Goal: Information Seeking & Learning: Learn about a topic

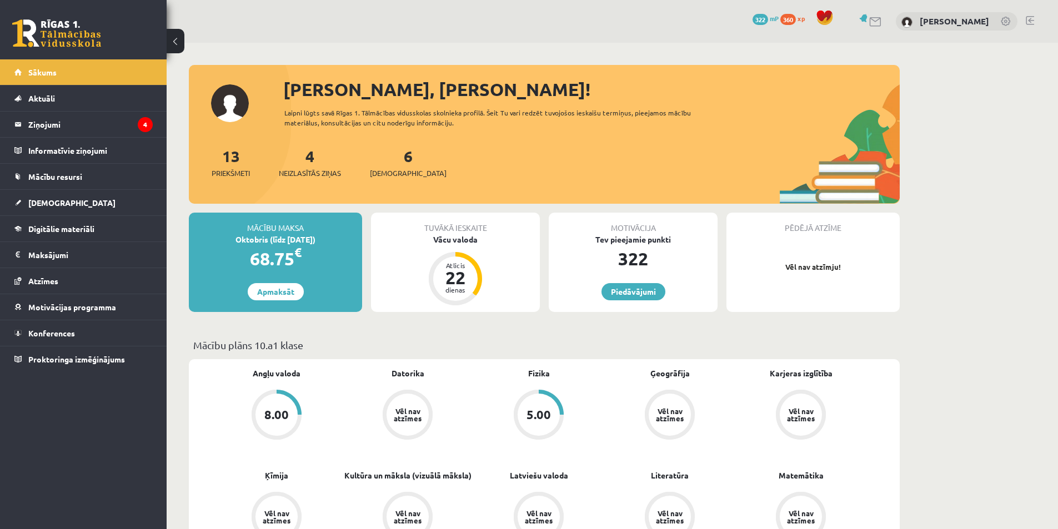
click at [49, 133] on legend "Ziņojumi 4" at bounding box center [90, 125] width 124 height 26
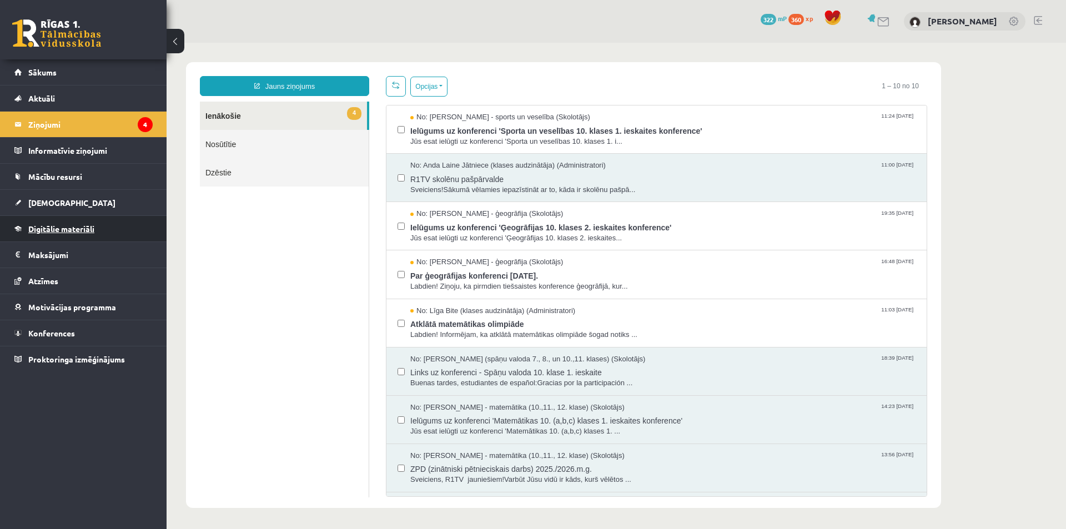
click at [112, 224] on link "Digitālie materiāli" at bounding box center [83, 229] width 138 height 26
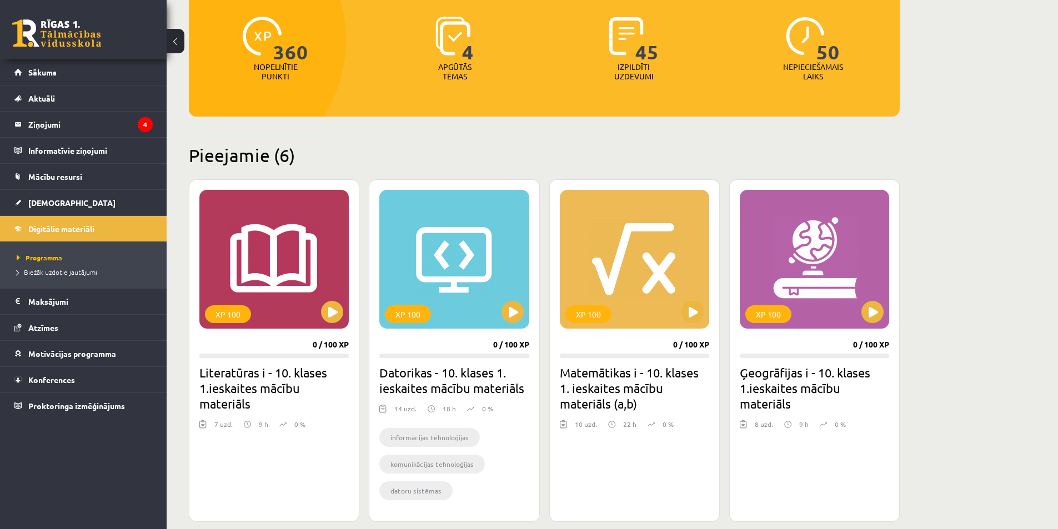
scroll to position [123, 0]
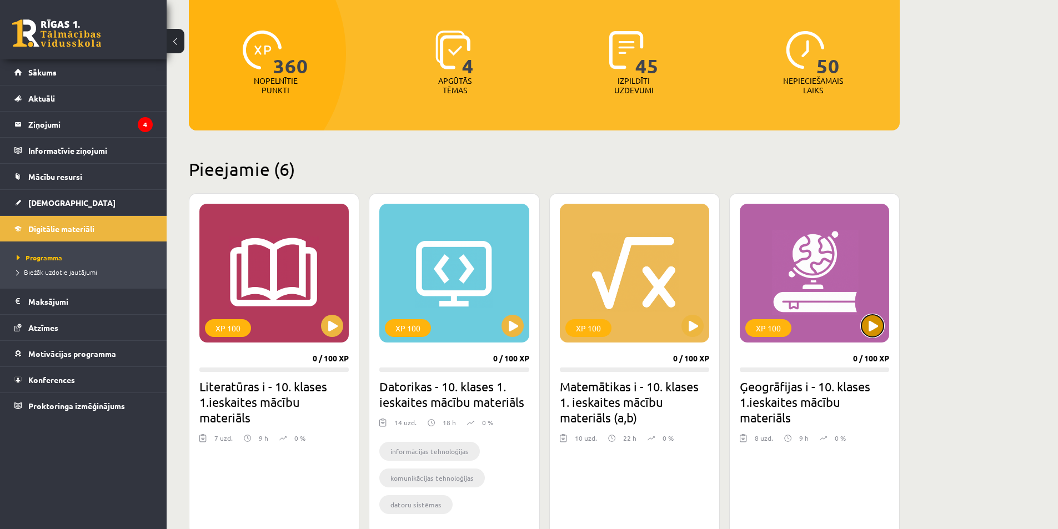
click at [878, 319] on button at bounding box center [872, 326] width 22 height 22
click at [865, 315] on div "XP 100" at bounding box center [814, 273] width 149 height 139
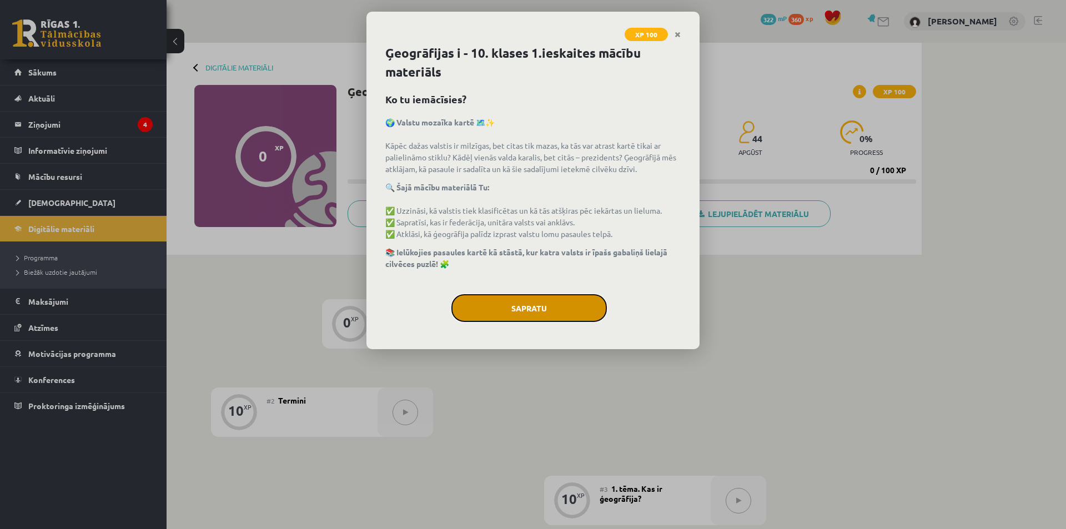
click at [558, 308] on button "Sapratu" at bounding box center [530, 308] width 156 height 28
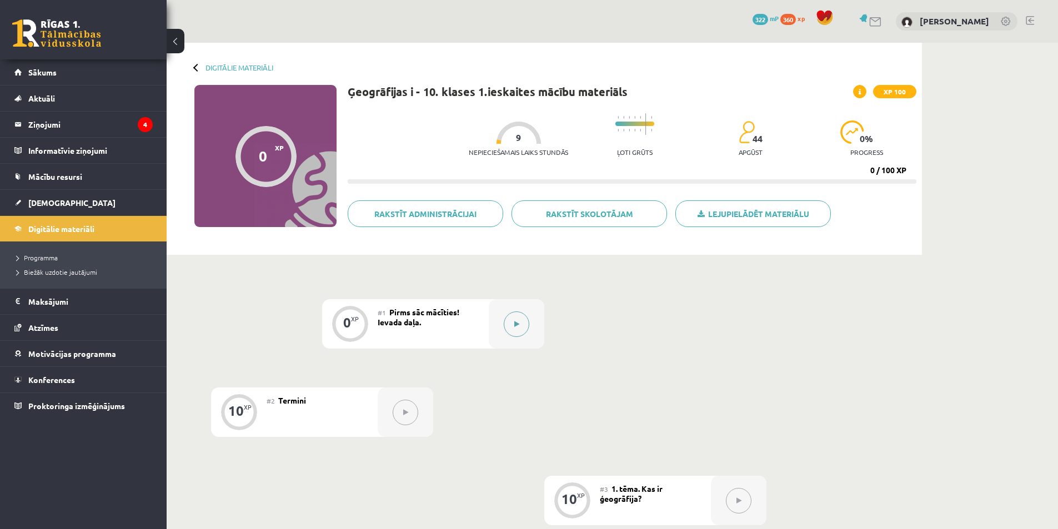
click at [513, 322] on button at bounding box center [517, 325] width 26 height 26
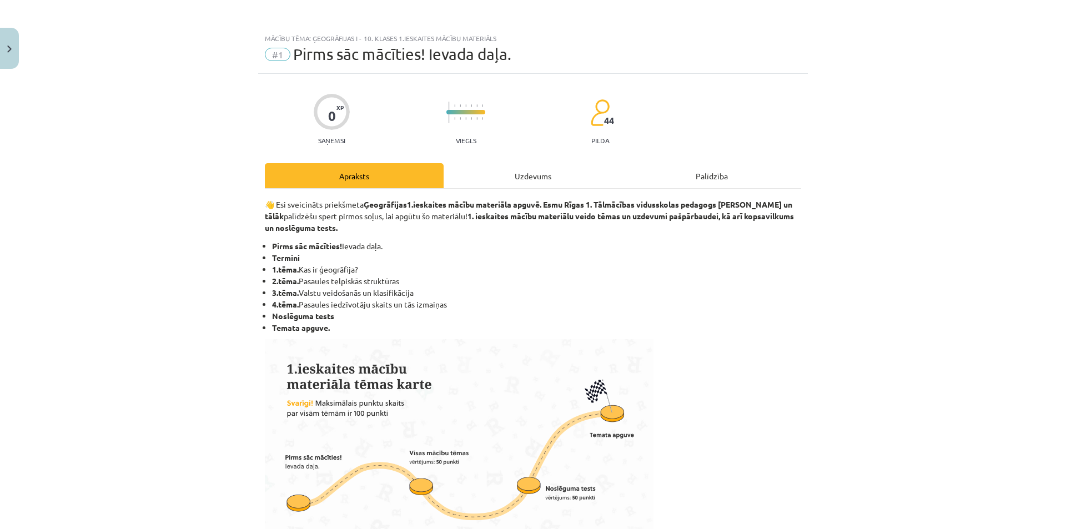
click at [523, 183] on div "Uzdevums" at bounding box center [533, 175] width 179 height 25
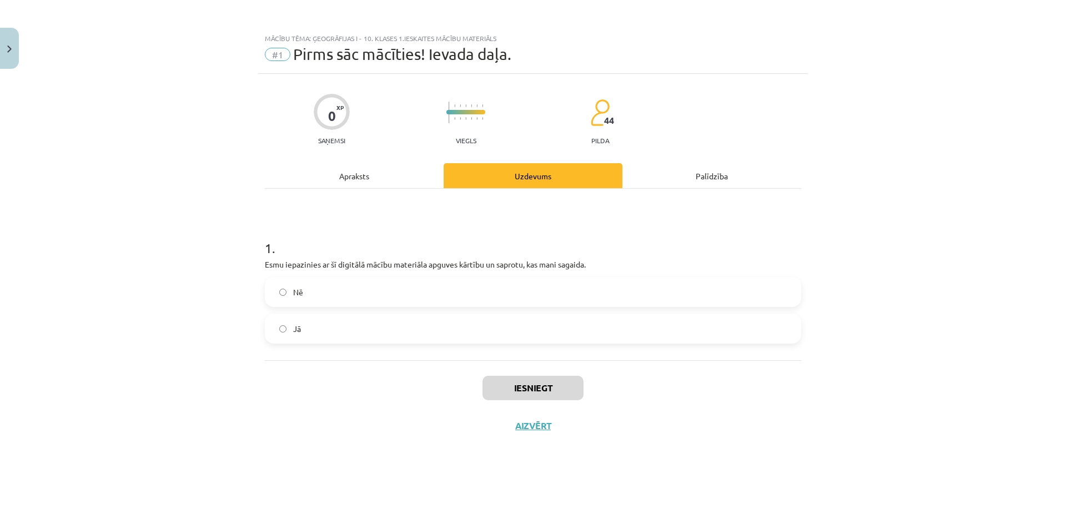
click at [420, 329] on label "Jā" at bounding box center [533, 329] width 534 height 28
click at [541, 383] on button "Iesniegt" at bounding box center [533, 388] width 101 height 24
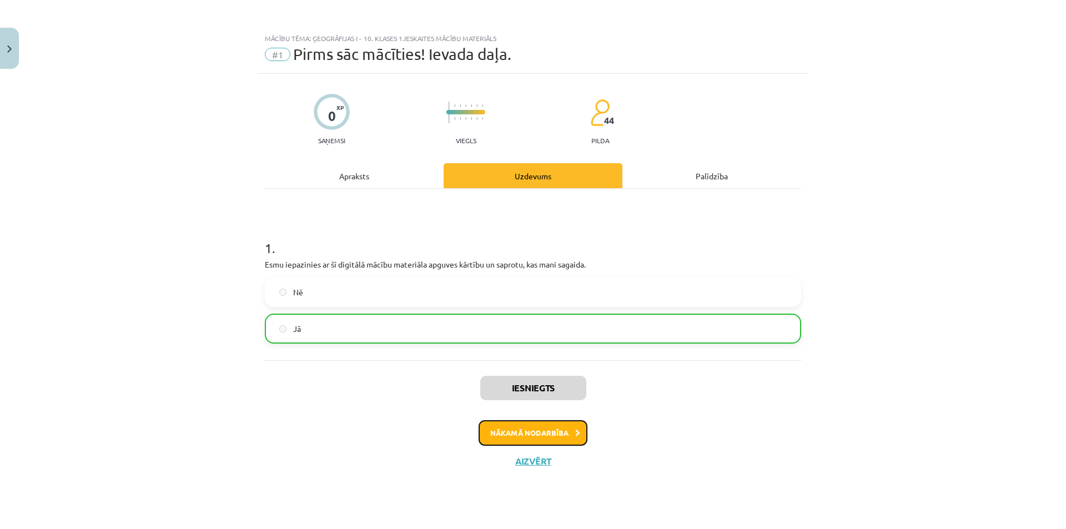
click at [522, 427] on button "Nākamā nodarbība" at bounding box center [533, 433] width 109 height 26
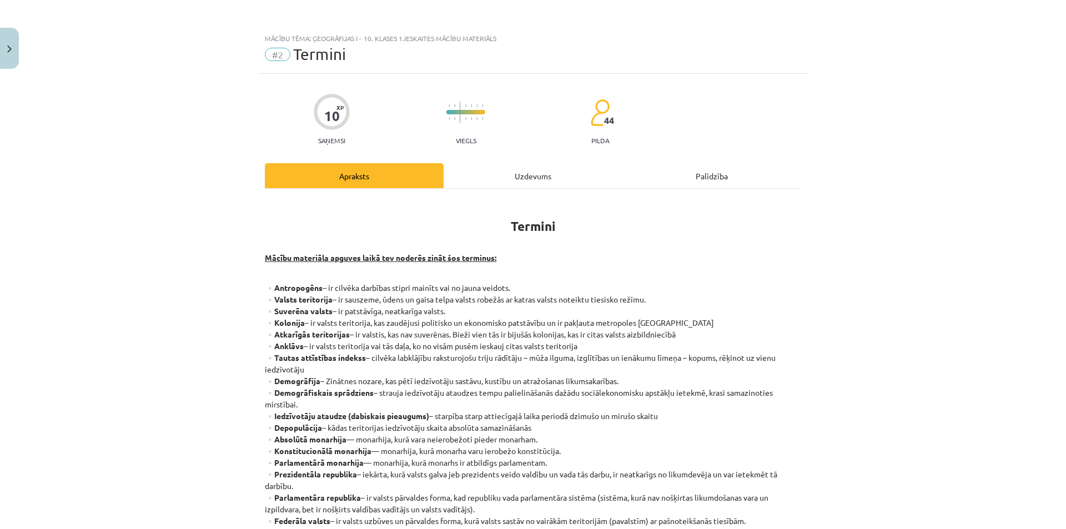
click at [532, 173] on div "Uzdevums" at bounding box center [533, 175] width 179 height 25
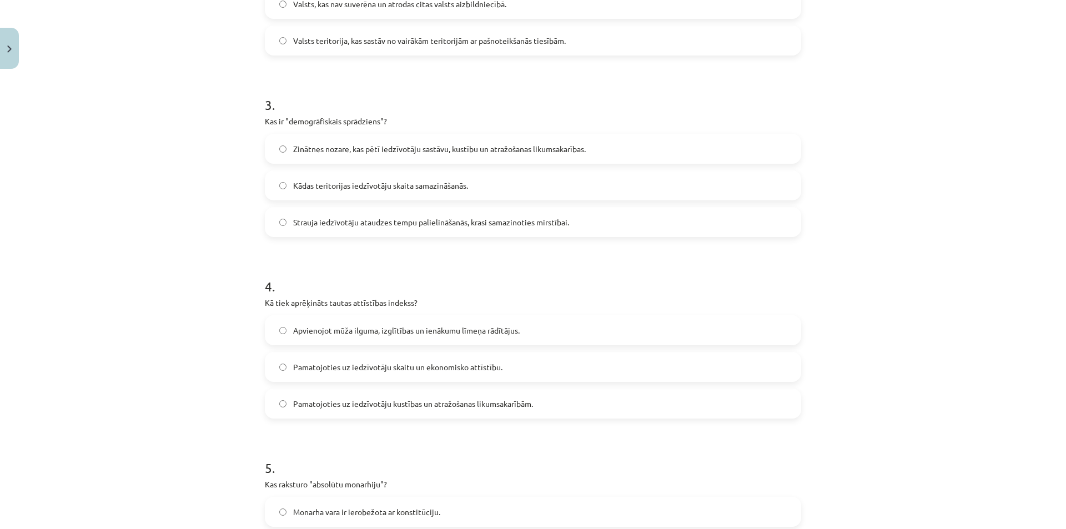
scroll to position [706, 0]
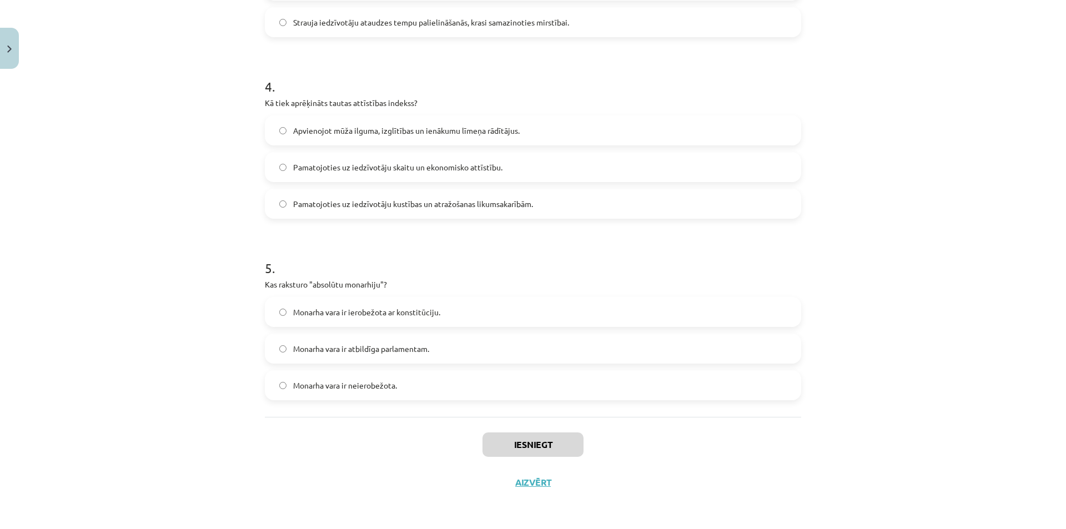
drag, startPoint x: 260, startPoint y: 210, endPoint x: 566, endPoint y: 399, distance: 359.3
copy form "9 . Lor ip "dolorsit ametco"? Adipis, eli se doeiu tempor incididuntutla. Etdol…"
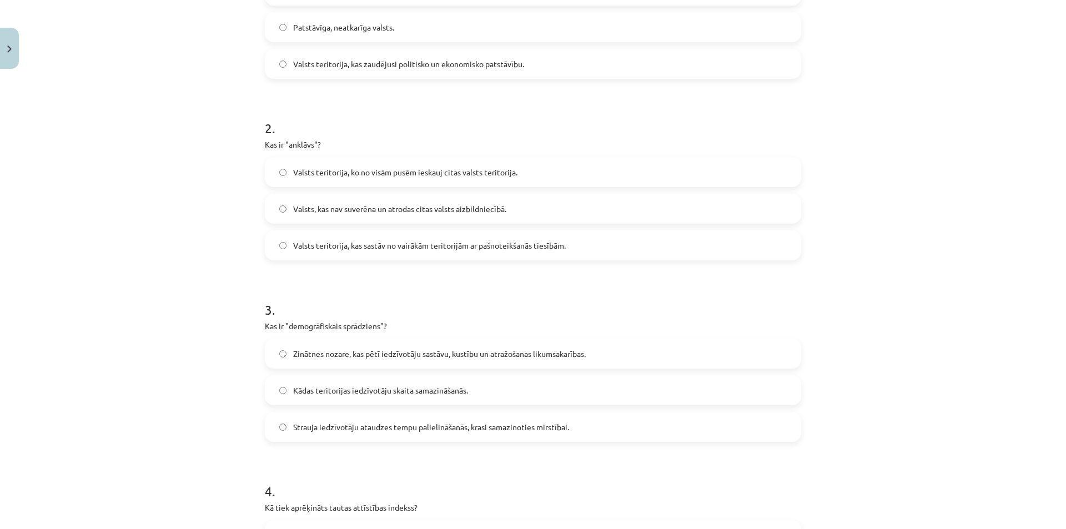
scroll to position [0, 0]
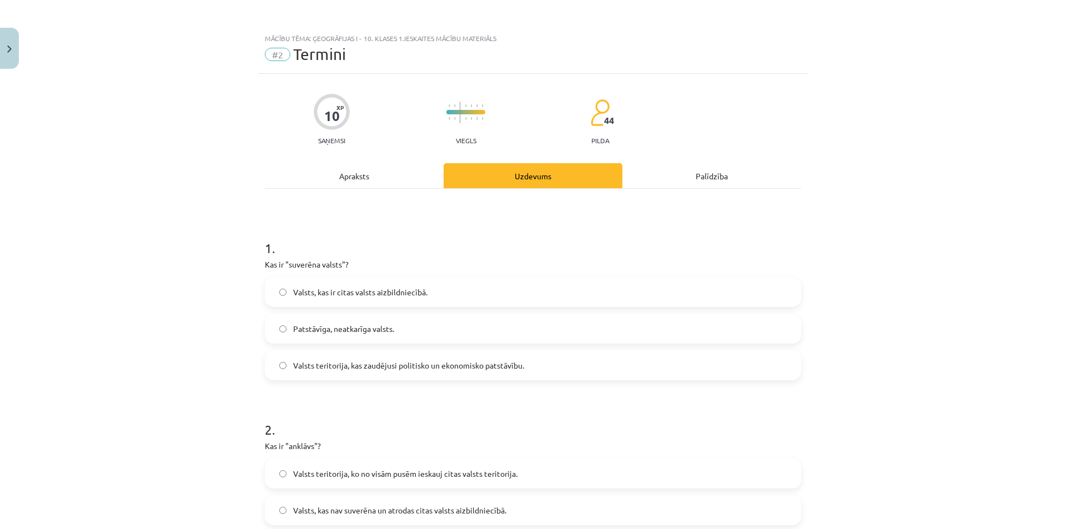
drag, startPoint x: 95, startPoint y: 171, endPoint x: 215, endPoint y: 257, distance: 148.4
click at [96, 171] on div "Mācību tēma: Ģeogrāfijas i - 10. klases 1.ieskaites mācību materiāls #2 Termini…" at bounding box center [533, 264] width 1066 height 529
click at [350, 327] on span "Patstāvīga, neatkarīga valsts." at bounding box center [343, 329] width 101 height 12
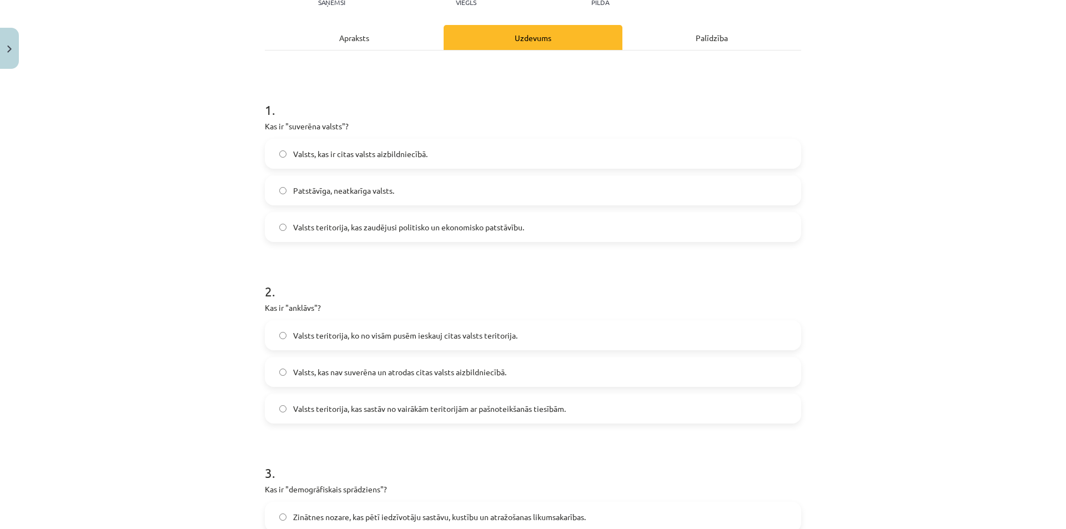
scroll to position [167, 0]
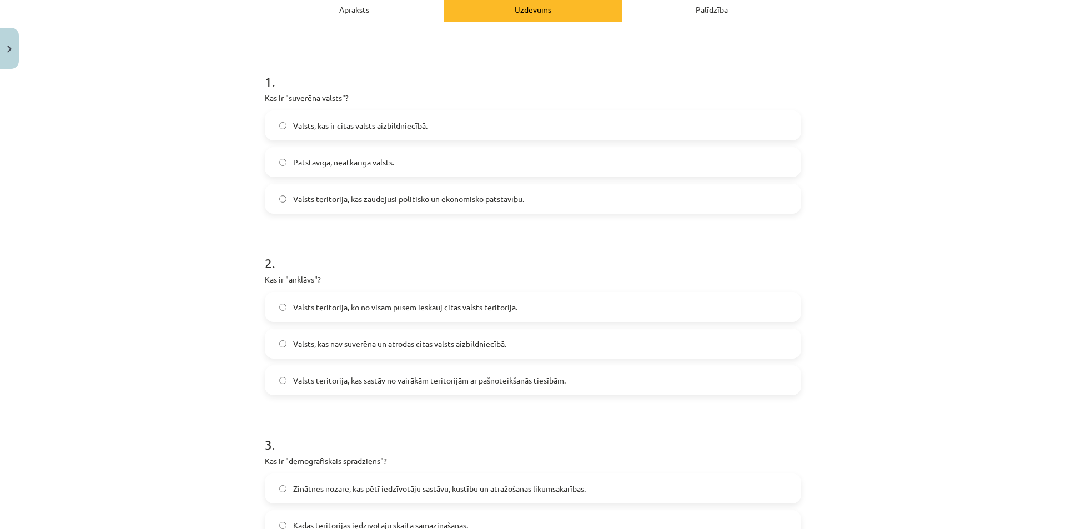
click at [422, 305] on span "Valsts teritorija, ko no visām pusēm ieskauj citas valsts teritorija." at bounding box center [405, 308] width 224 height 12
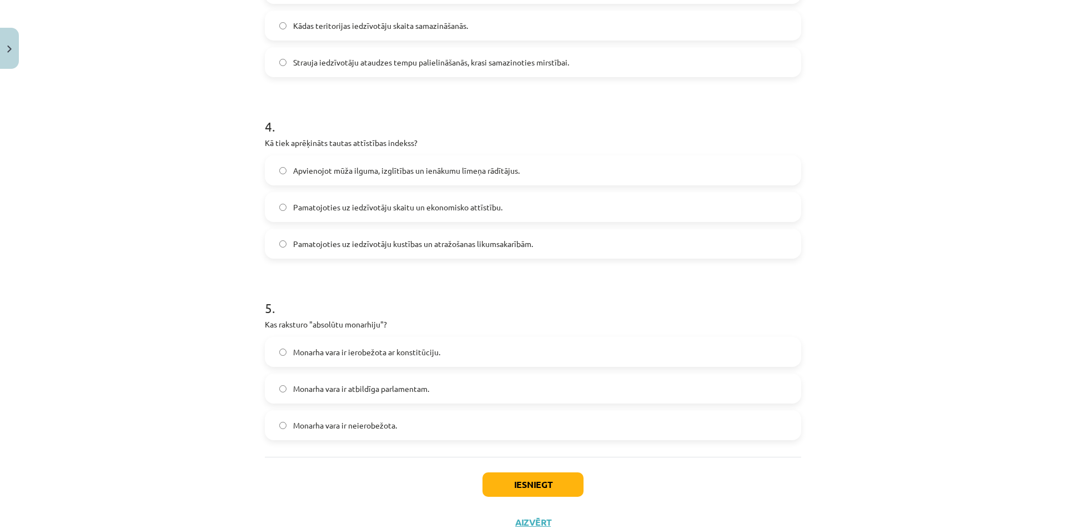
scroll to position [500, 0]
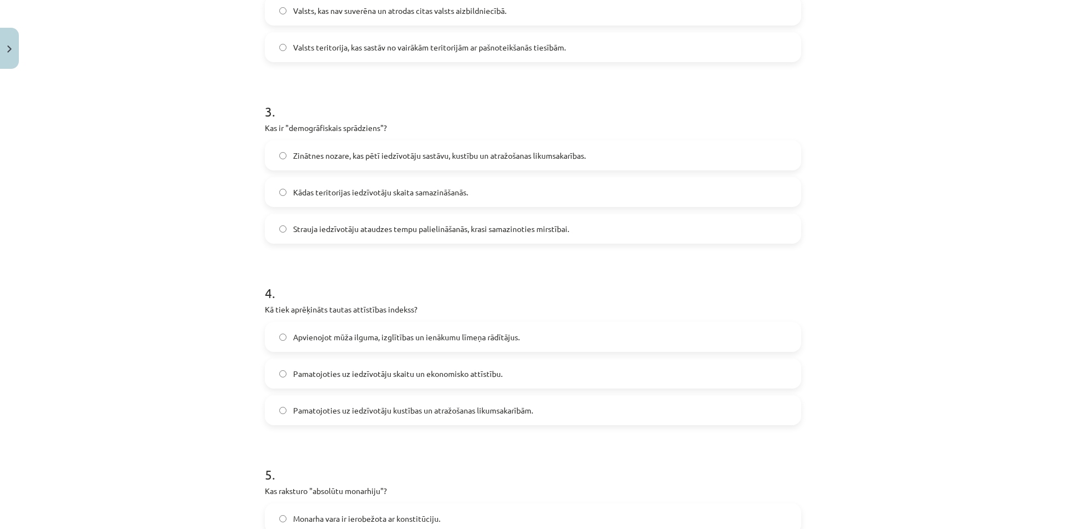
click at [317, 226] on span "Strauja iedzīvotāju ataudzes tempu palielināšanās, krasi samazinoties mirstībai." at bounding box center [431, 229] width 276 height 12
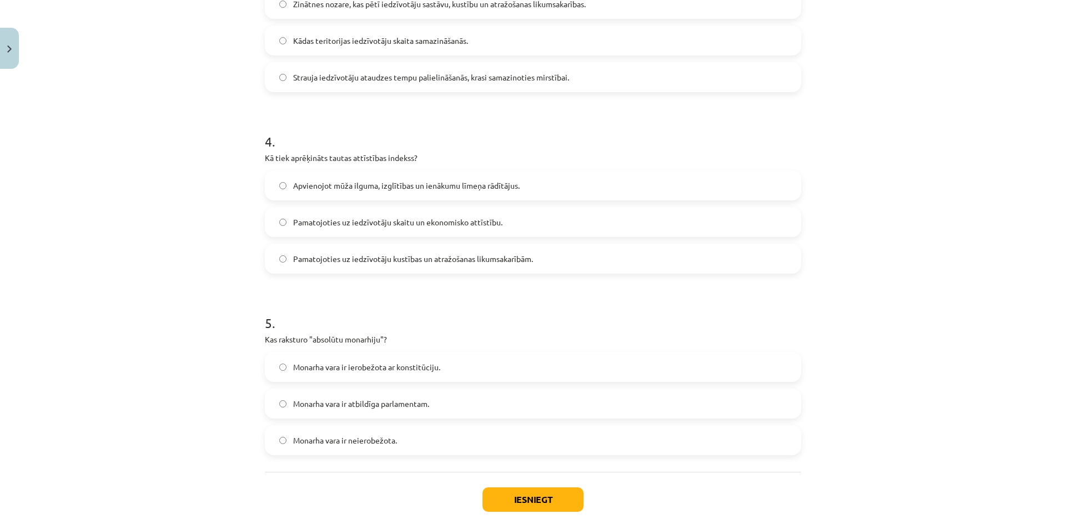
scroll to position [666, 0]
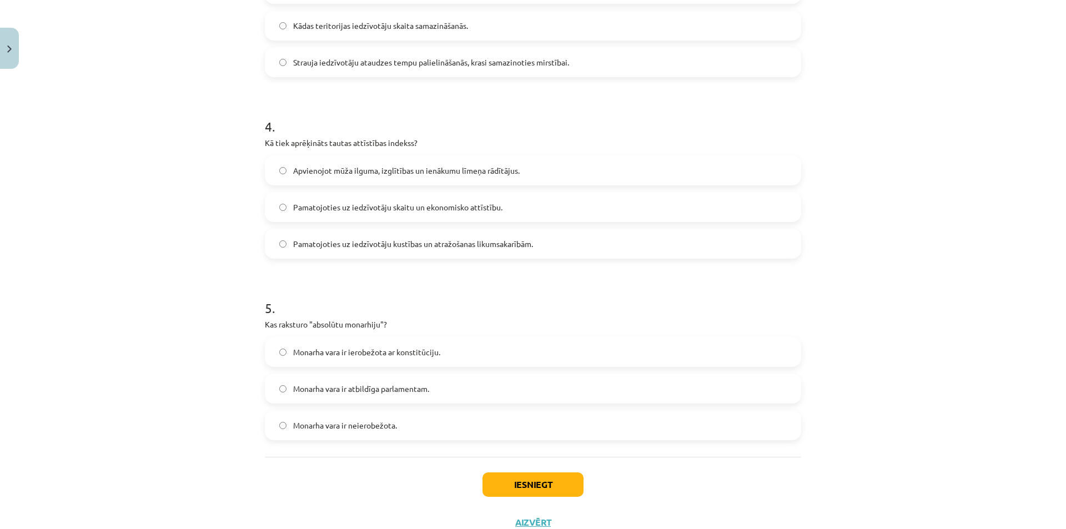
click at [314, 167] on span "Apvienojot mūža ilguma, izglītības un ienākumu līmeņa rādītājus." at bounding box center [406, 171] width 227 height 12
click at [395, 424] on label "Monarha vara ir neierobežota." at bounding box center [533, 426] width 534 height 28
click at [519, 487] on button "Iesniegt" at bounding box center [533, 485] width 101 height 24
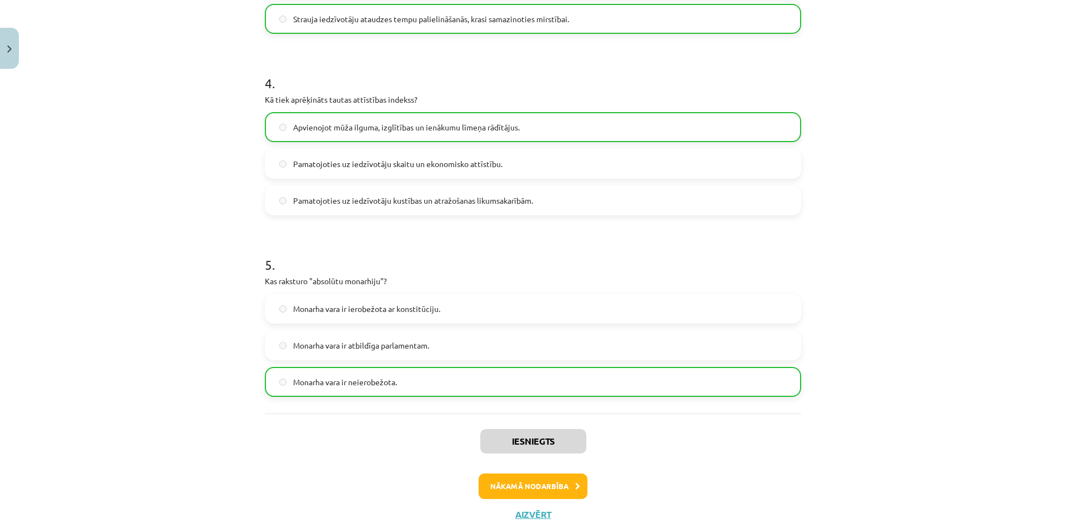
scroll to position [742, 0]
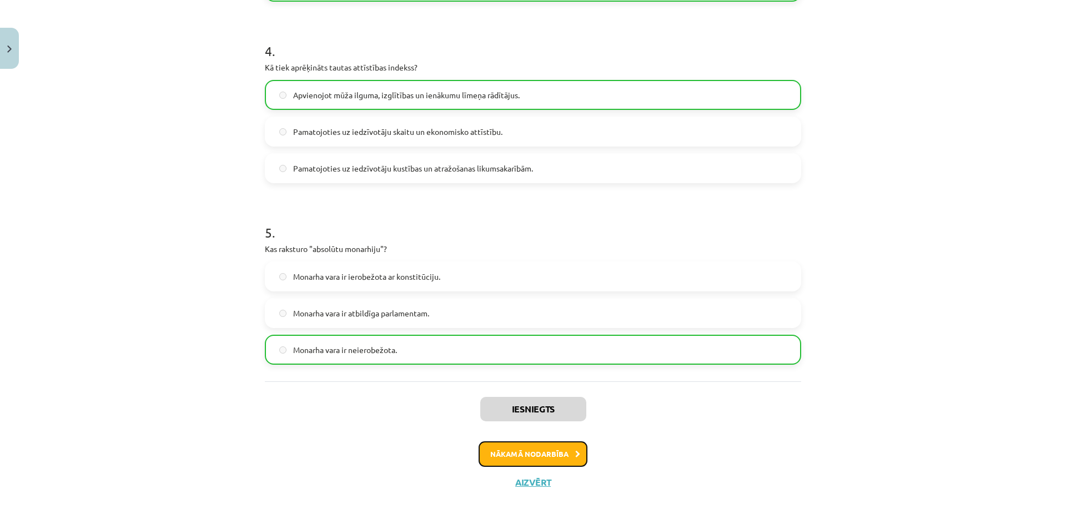
click at [561, 454] on button "Nākamā nodarbība" at bounding box center [533, 455] width 109 height 26
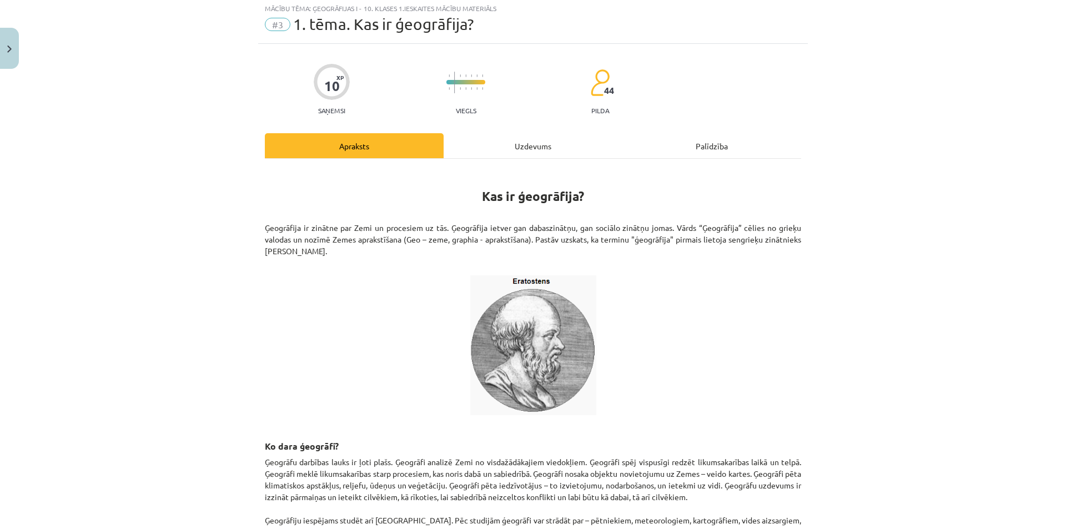
scroll to position [28, 0]
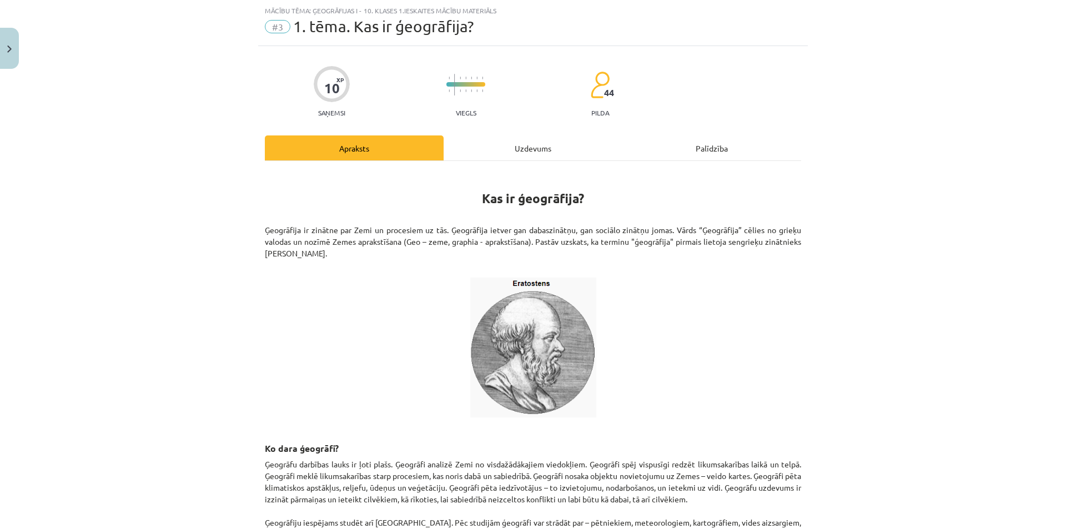
click at [507, 148] on div "Uzdevums" at bounding box center [533, 148] width 179 height 25
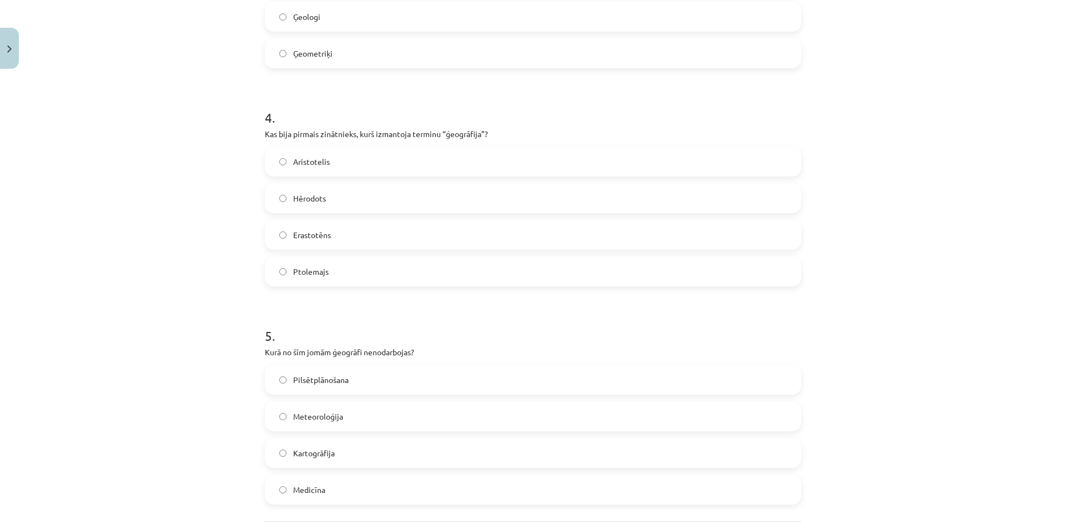
scroll to position [890, 0]
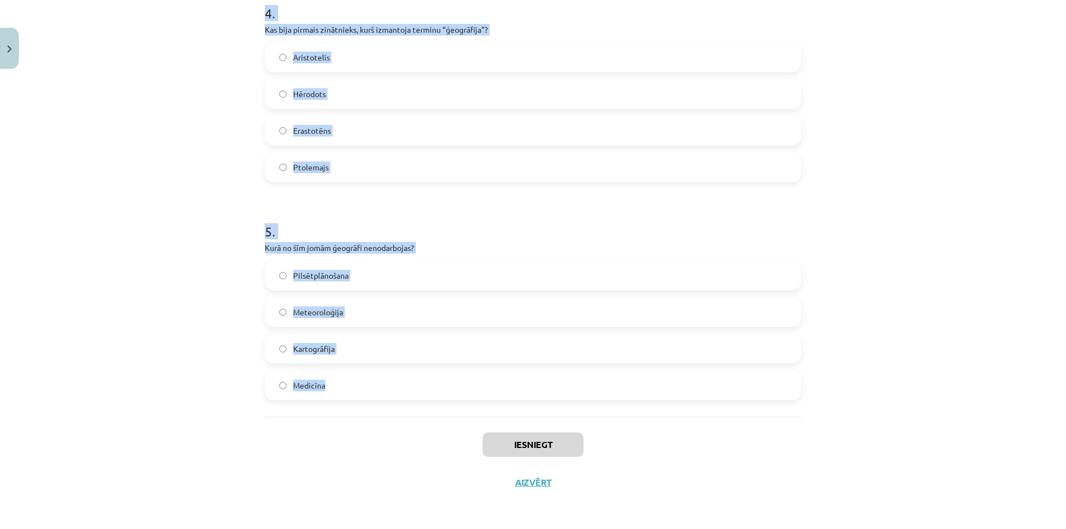
drag, startPoint x: 248, startPoint y: 222, endPoint x: 486, endPoint y: 387, distance: 289.8
click at [486, 387] on div "Mācību tēma: Ģeogrāfijas i - 10. klases 1.ieskaites mācību materiāls #3 1. tēma…" at bounding box center [533, 264] width 1066 height 529
copy form "1 . Kas ir ģeogrāfija? Zinātne par kosmosu un planētām Zinātne par vēsturi un c…"
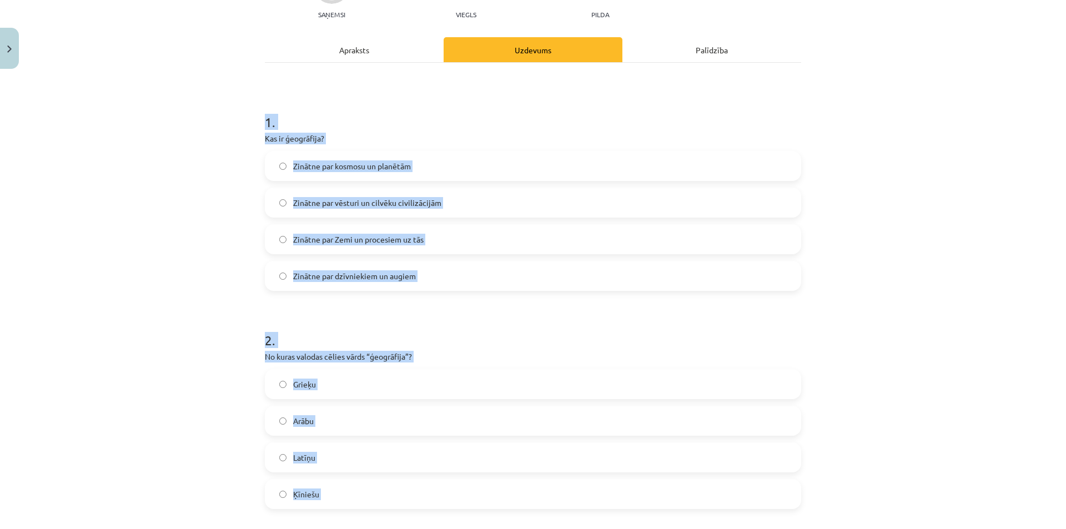
scroll to position [57, 0]
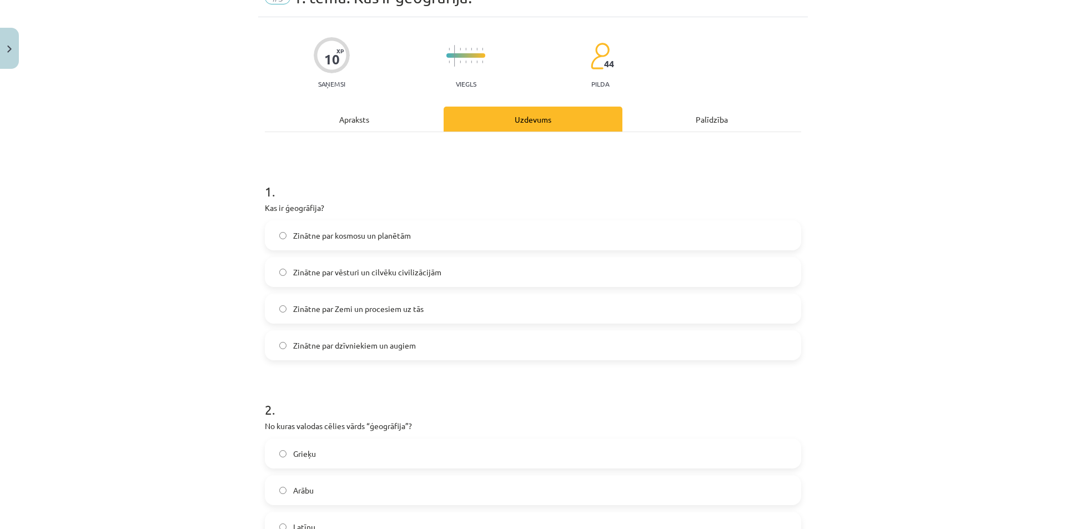
click at [215, 131] on div "Mācību tēma: Ģeogrāfijas i - 10. klases 1.ieskaites mācību materiāls #3 1. tēma…" at bounding box center [533, 264] width 1066 height 529
click at [397, 311] on span "Zinātne par Zemi un procesiem uz tās" at bounding box center [358, 309] width 131 height 12
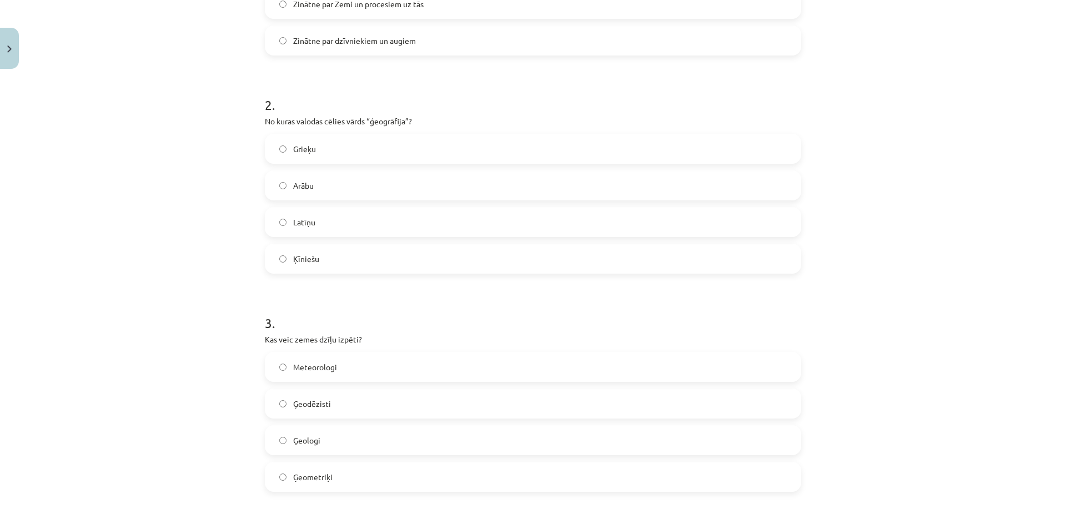
scroll to position [390, 0]
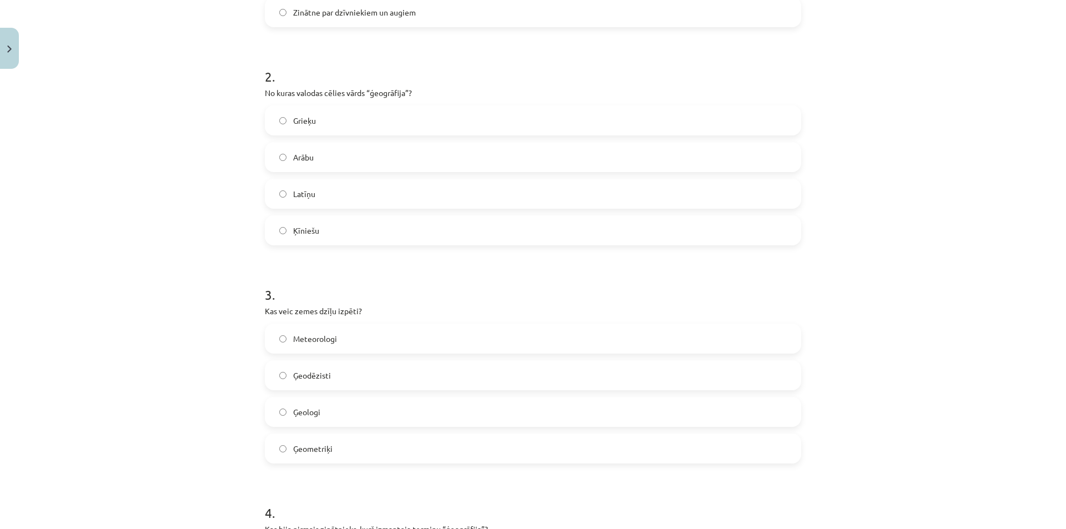
click at [332, 131] on label "Grieķu" at bounding box center [533, 121] width 534 height 28
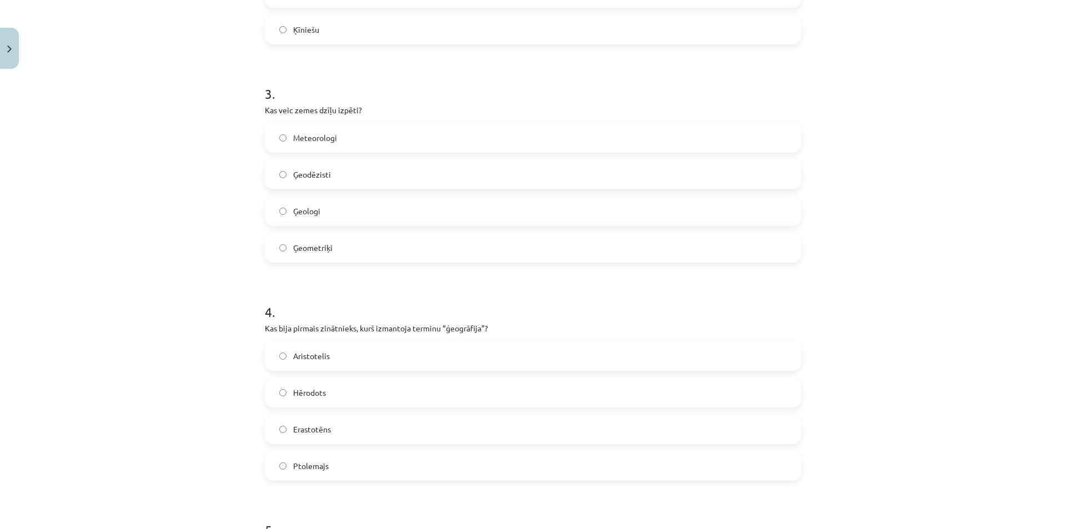
scroll to position [557, 0]
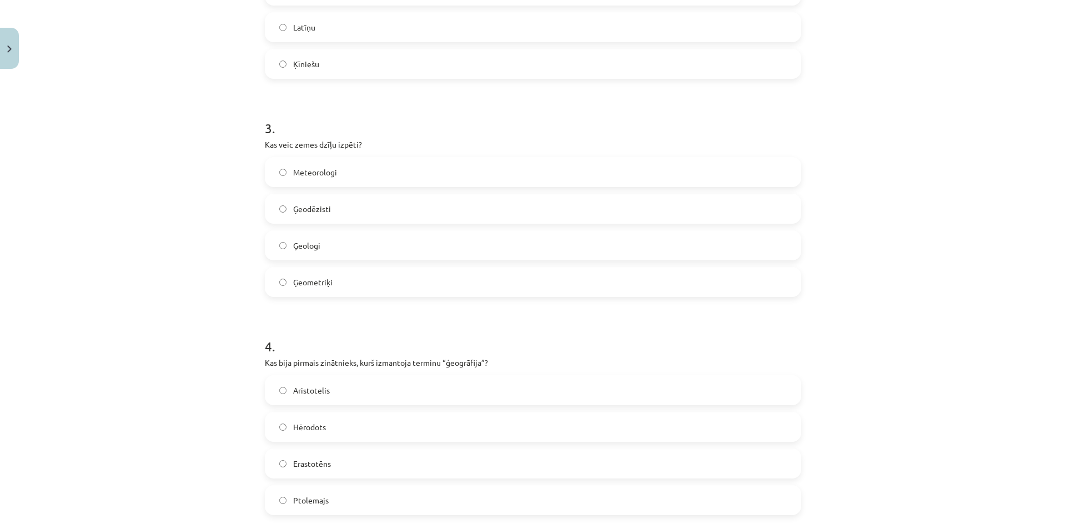
click at [341, 246] on label "Ģeologi" at bounding box center [533, 246] width 534 height 28
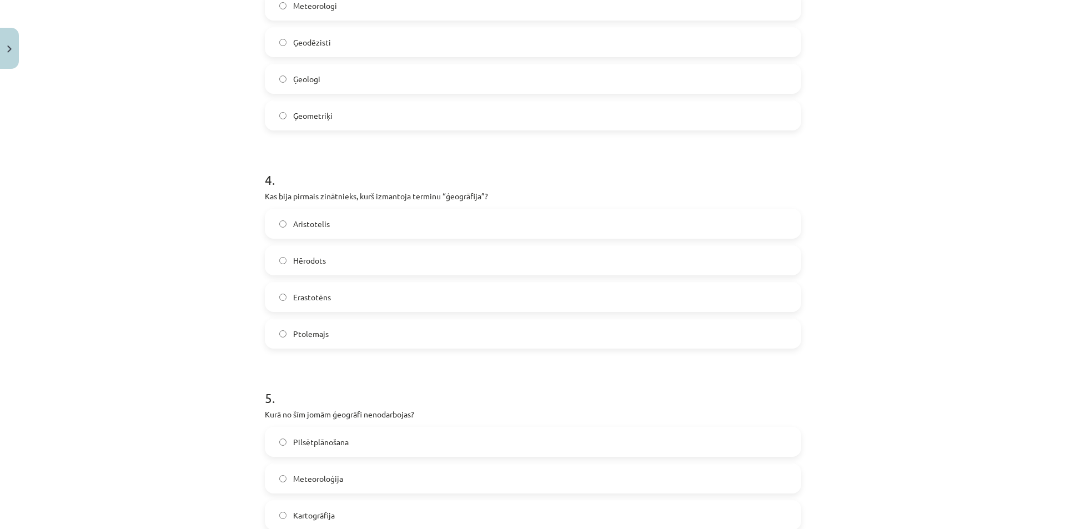
scroll to position [890, 0]
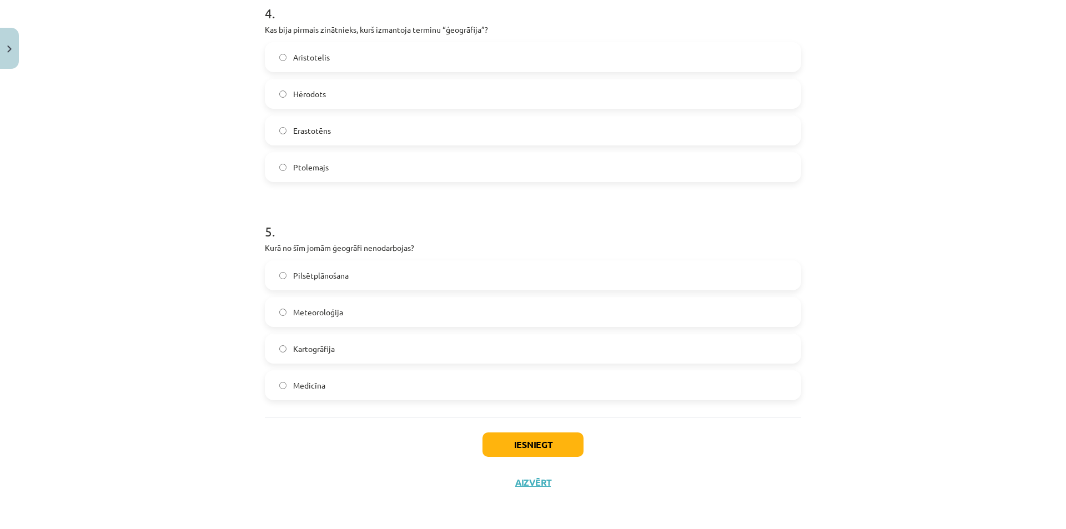
click at [319, 132] on span "Erastotēns" at bounding box center [312, 131] width 38 height 12
click at [361, 381] on label "Medicīna" at bounding box center [533, 386] width 534 height 28
click at [542, 436] on button "Iesniegt" at bounding box center [533, 445] width 101 height 24
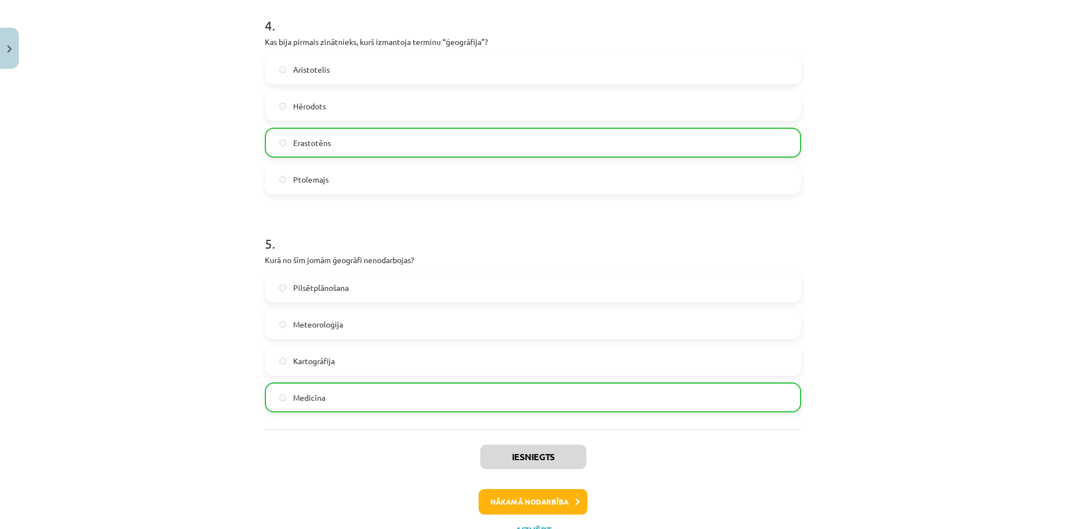
scroll to position [925, 0]
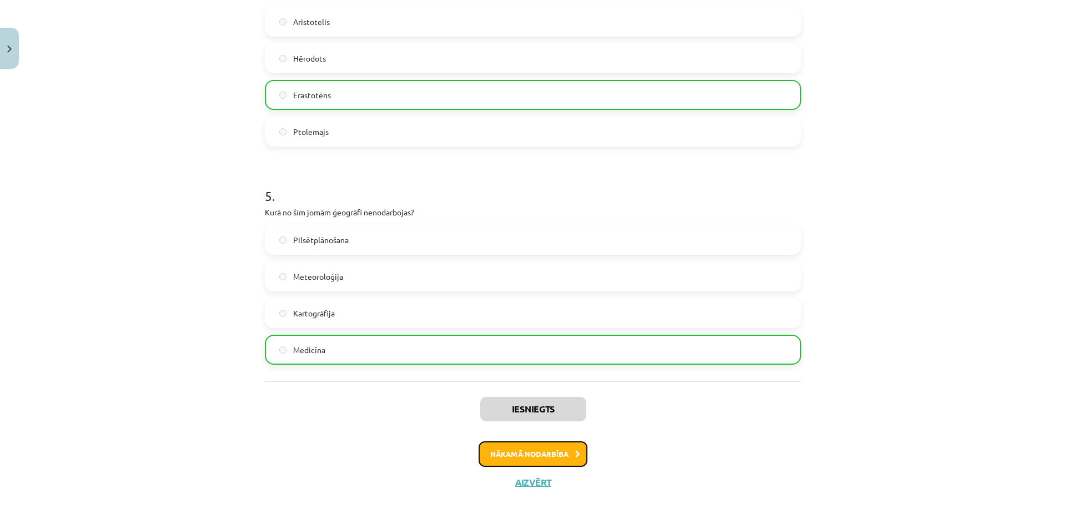
click at [532, 451] on button "Nākamā nodarbība" at bounding box center [533, 455] width 109 height 26
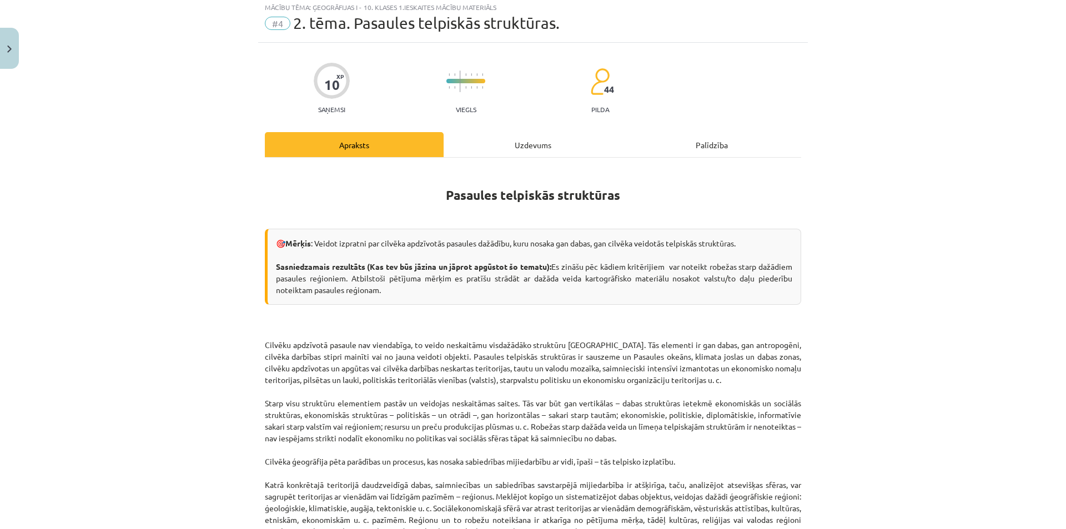
scroll to position [28, 0]
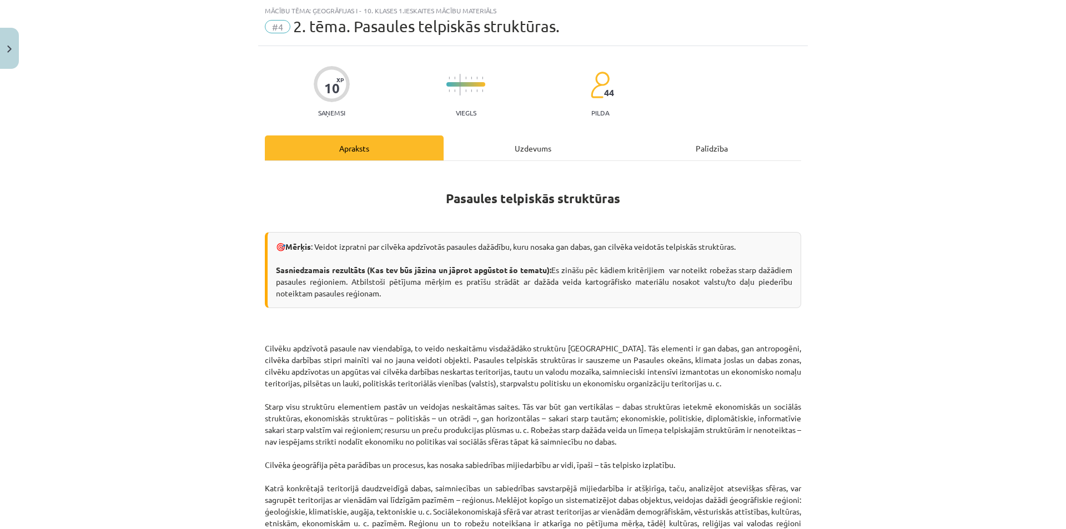
click at [502, 146] on div "Uzdevums" at bounding box center [533, 148] width 179 height 25
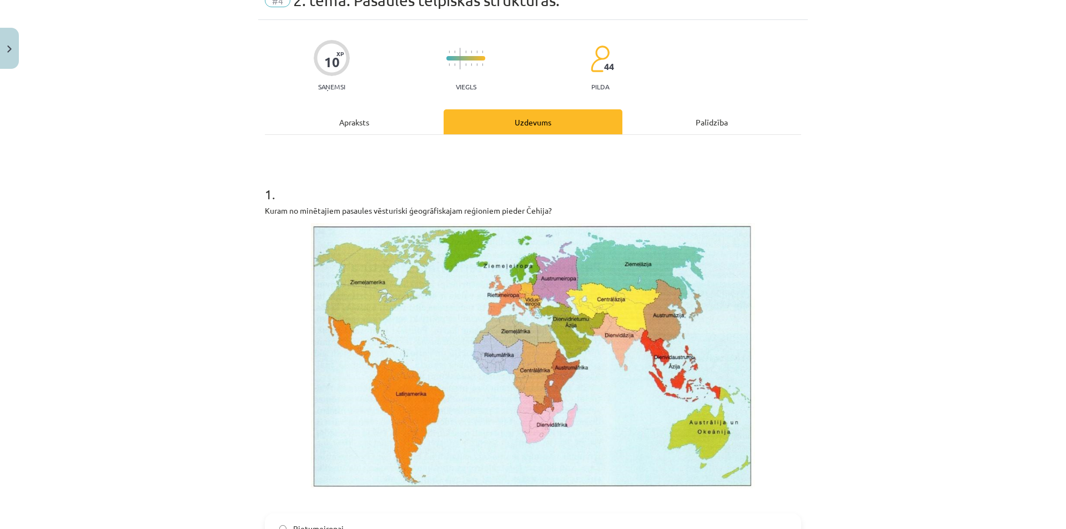
scroll to position [0, 0]
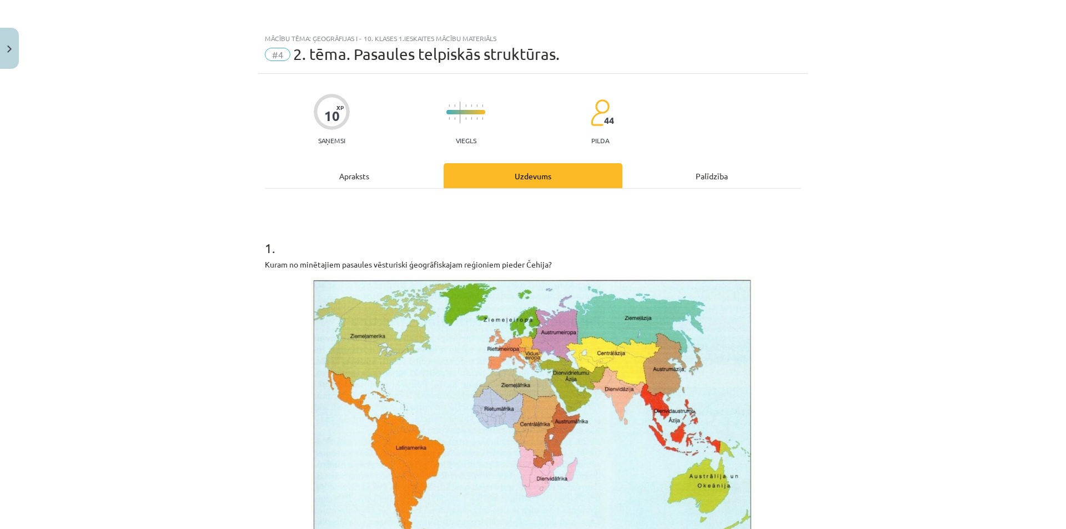
click at [389, 172] on div "Apraksts" at bounding box center [354, 175] width 179 height 25
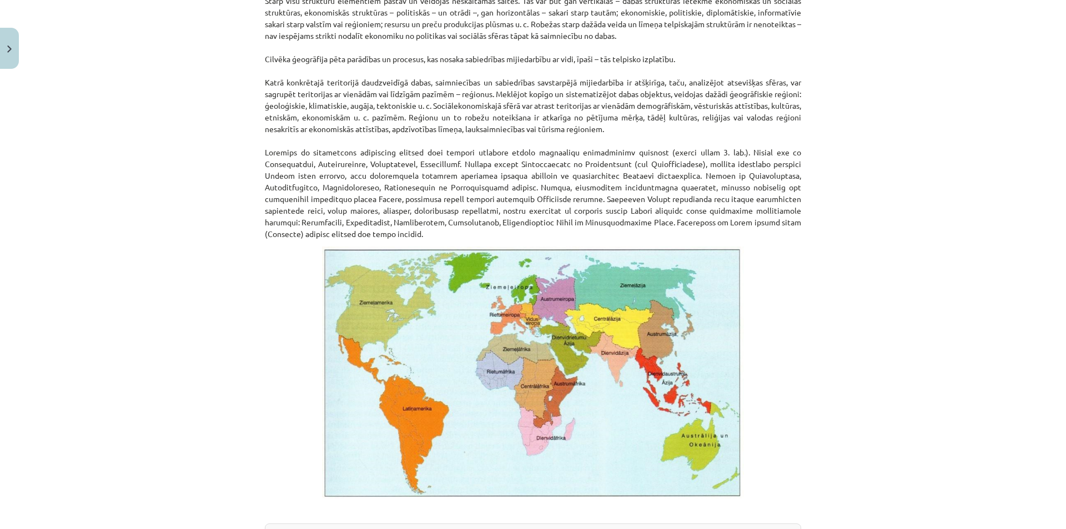
scroll to position [417, 0]
